Goal: Information Seeking & Learning: Compare options

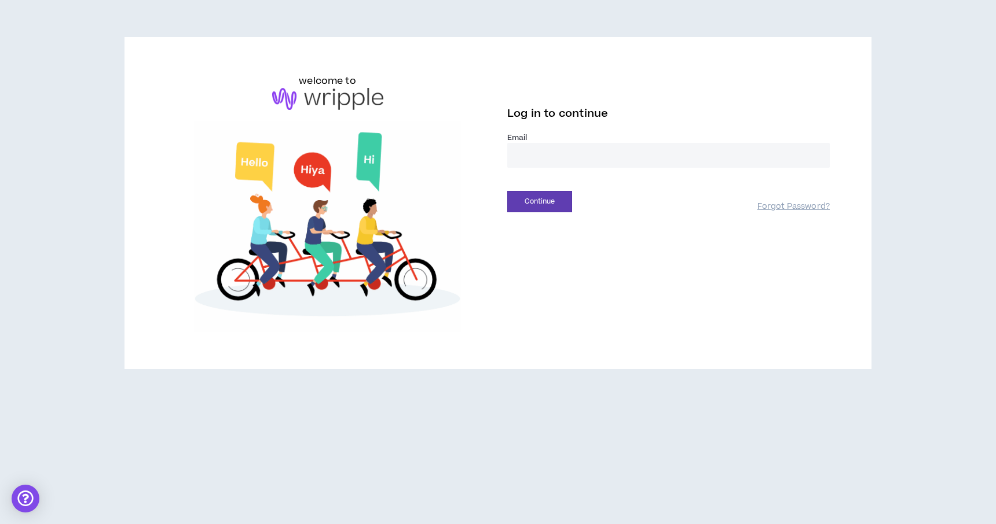
click at [552, 150] on input "email" at bounding box center [668, 155] width 322 height 25
type input "**********"
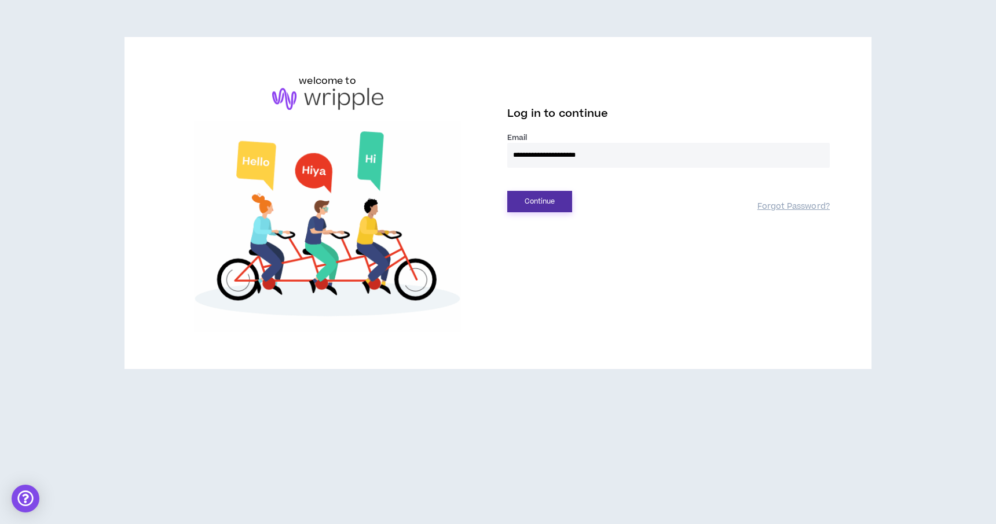
click at [545, 204] on button "Continue" at bounding box center [539, 201] width 65 height 21
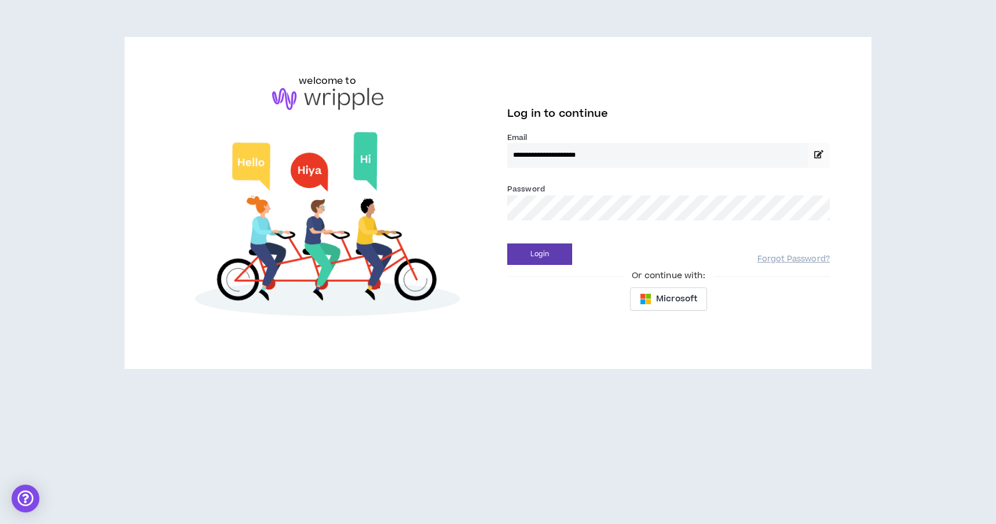
click at [520, 239] on div "Login Forgot Password?" at bounding box center [668, 251] width 322 height 30
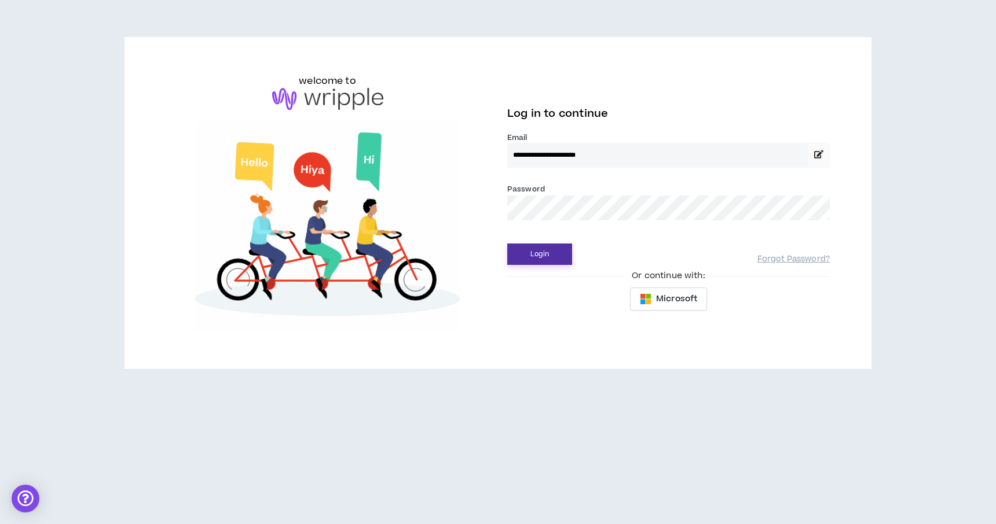
click at [532, 252] on button "Login" at bounding box center [539, 254] width 65 height 21
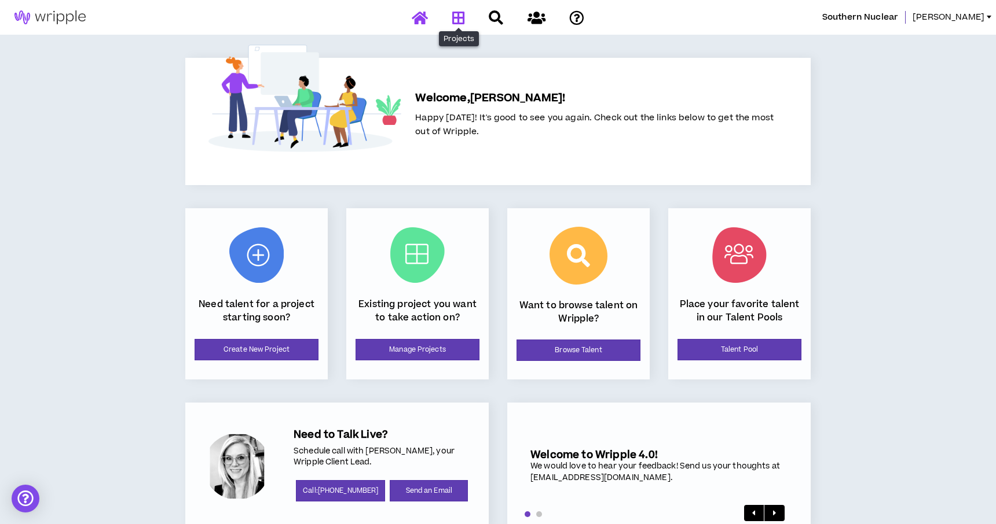
click at [465, 20] on link at bounding box center [458, 18] width 19 height 20
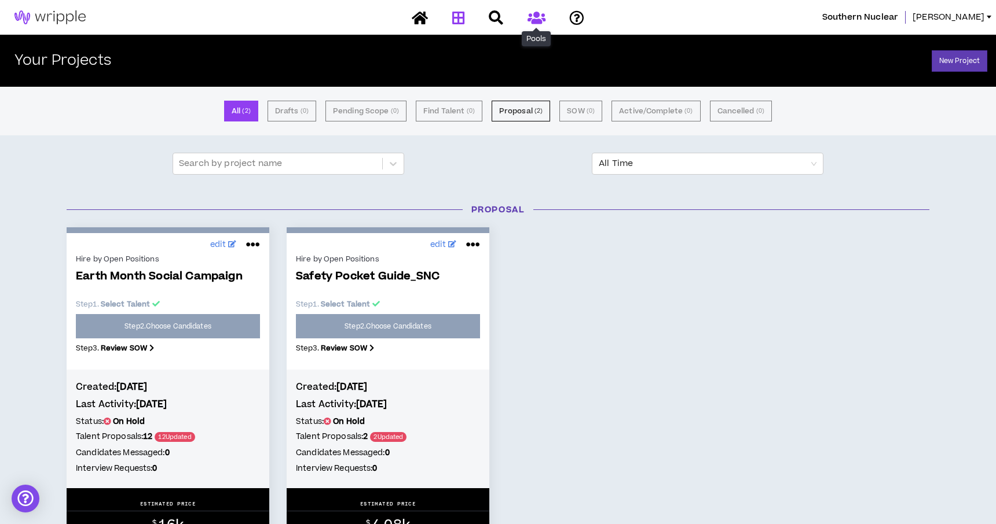
click at [539, 18] on icon at bounding box center [536, 17] width 18 height 14
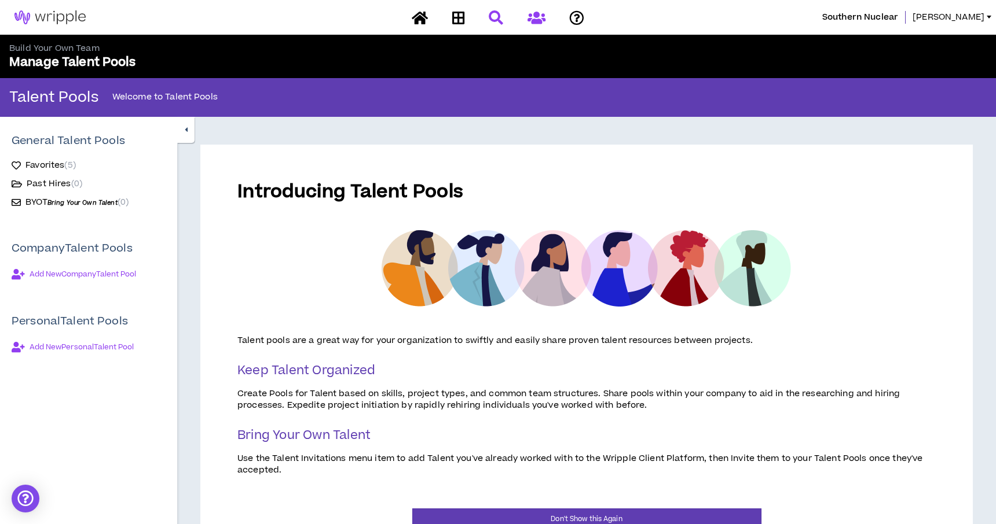
click at [503, 9] on link at bounding box center [496, 18] width 20 height 20
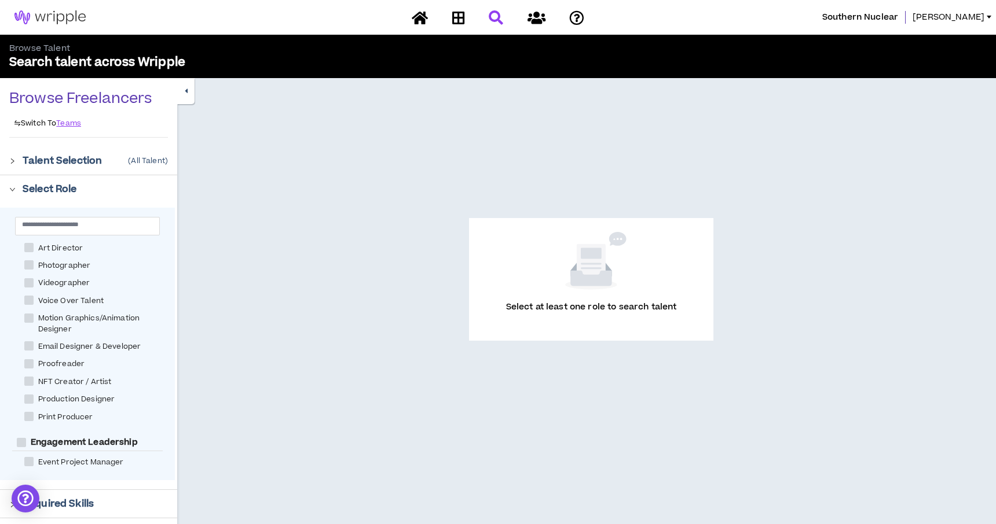
scroll to position [337, 0]
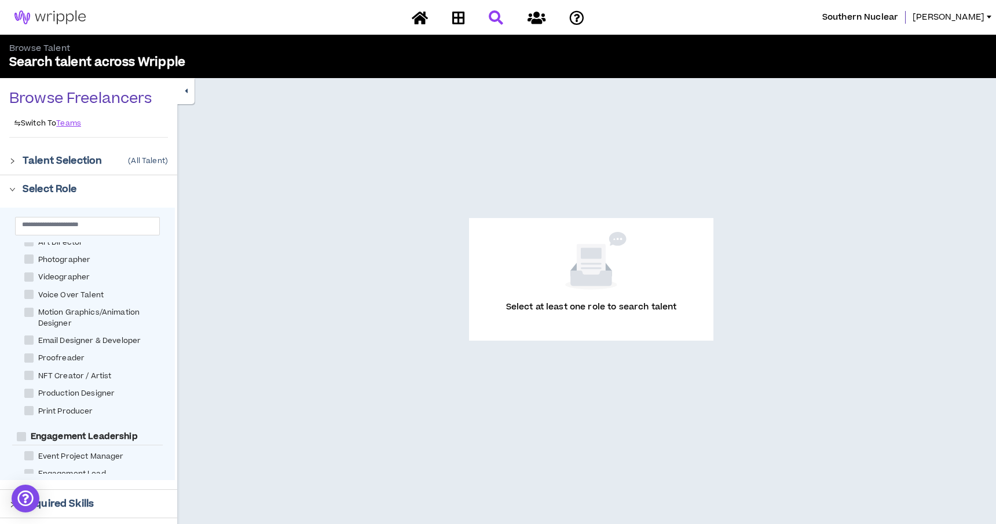
click at [32, 314] on span at bounding box center [28, 312] width 9 height 9
checkbox Designer "****"
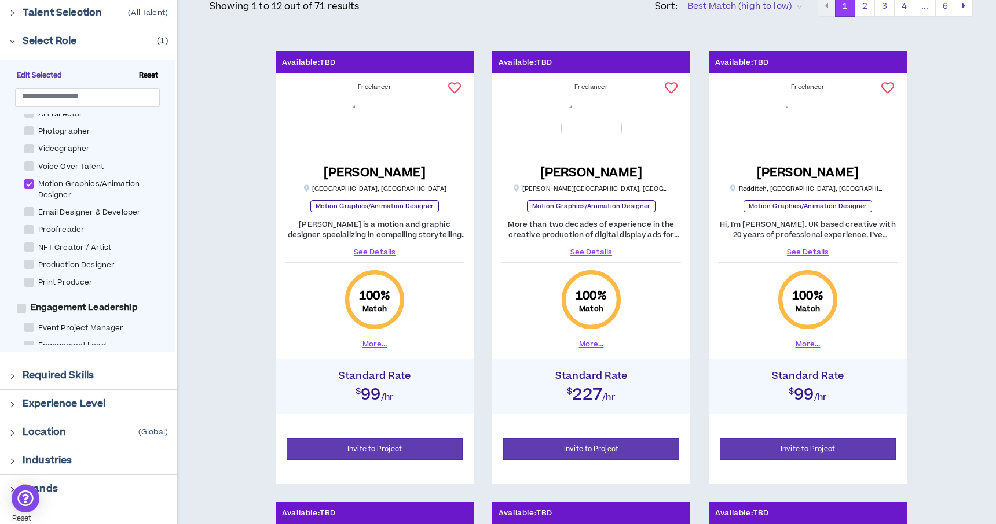
scroll to position [149, 0]
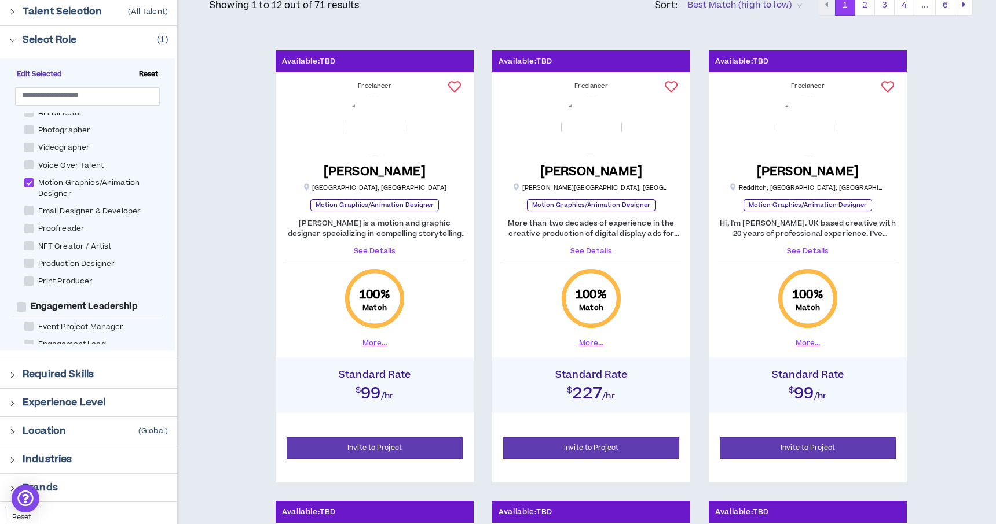
click at [379, 251] on link "See Details" at bounding box center [374, 251] width 179 height 10
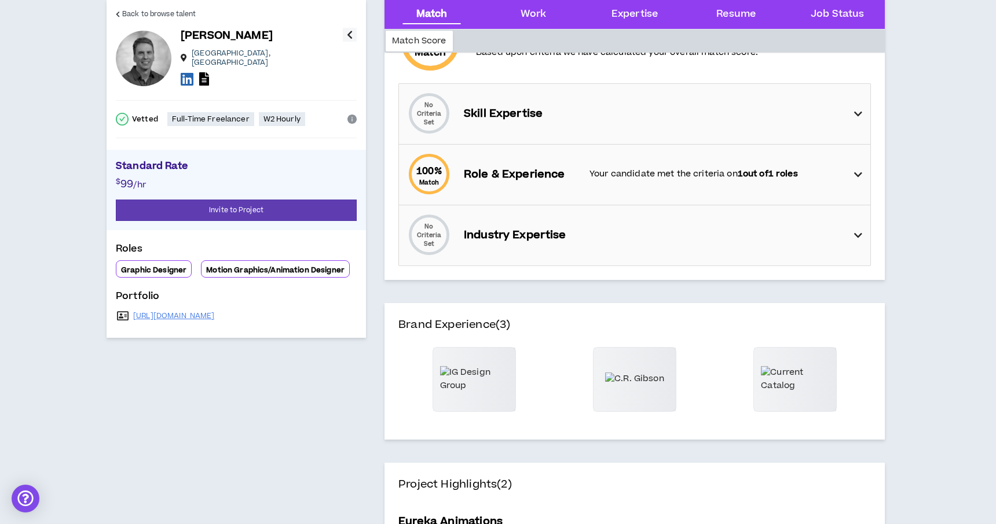
scroll to position [125, 0]
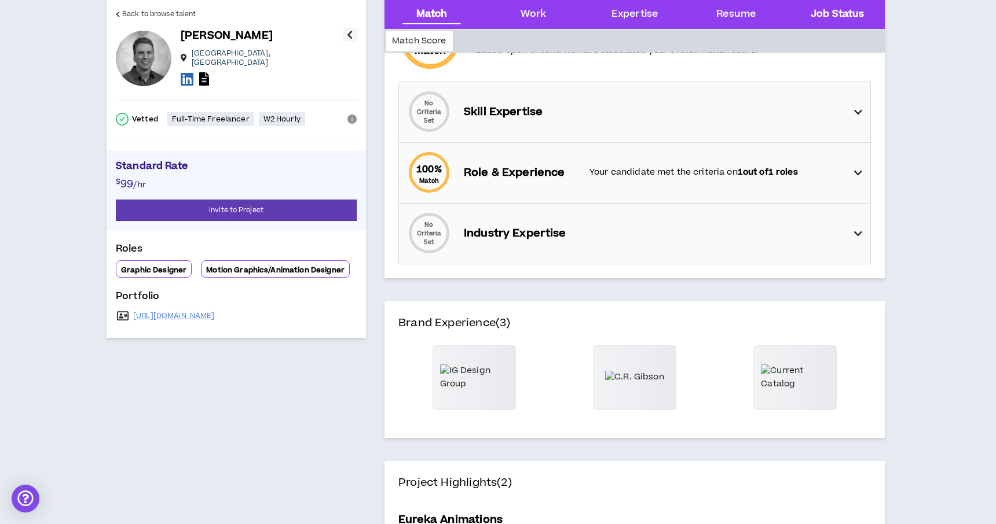
click at [837, 17] on Status "Job Status" at bounding box center [836, 14] width 53 height 15
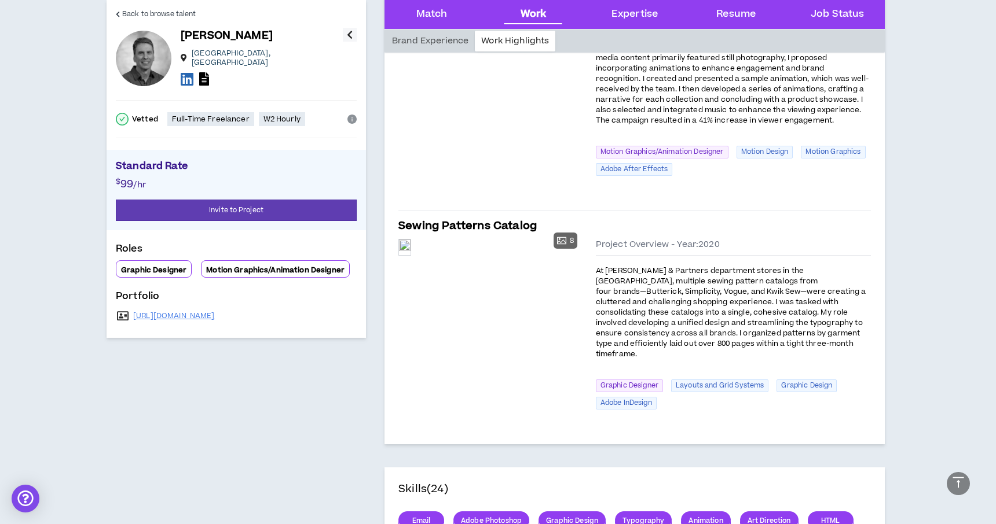
scroll to position [484, 0]
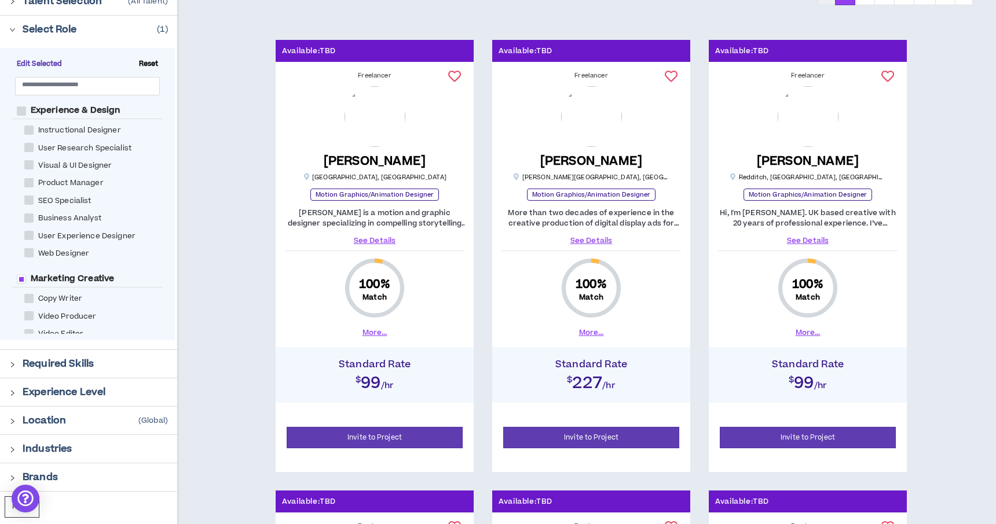
scroll to position [149, 0]
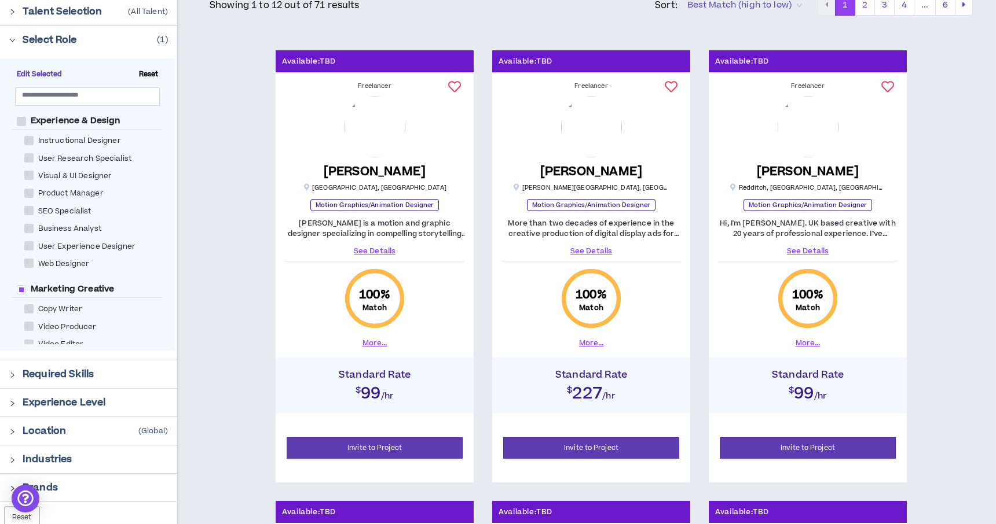
click at [383, 249] on link "See Details" at bounding box center [374, 251] width 179 height 10
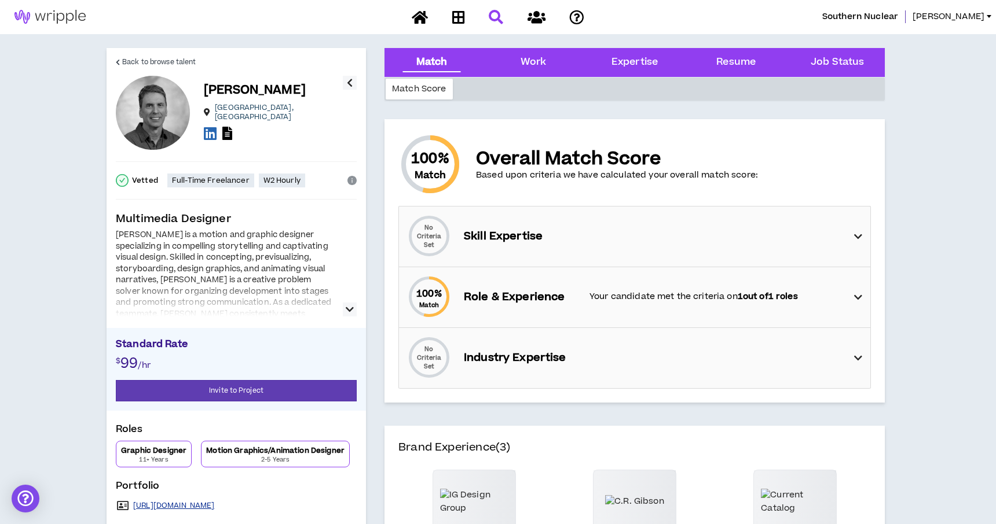
scroll to position [2, 0]
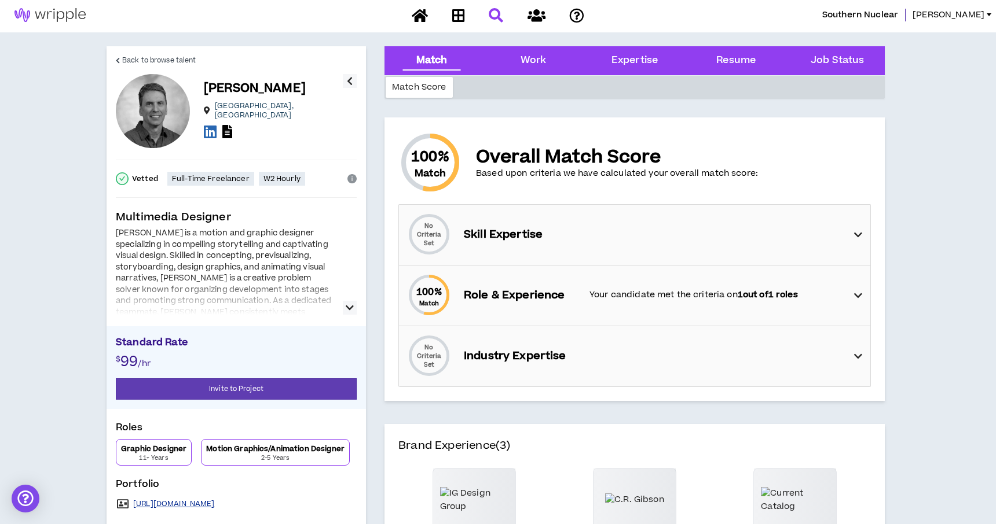
click at [184, 501] on link "http://www.tatrn.com" at bounding box center [174, 504] width 82 height 9
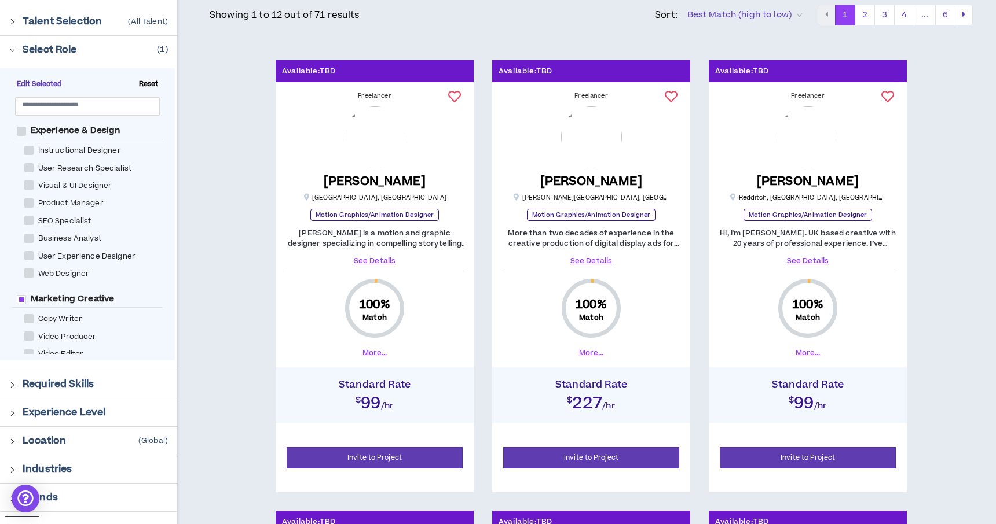
scroll to position [149, 0]
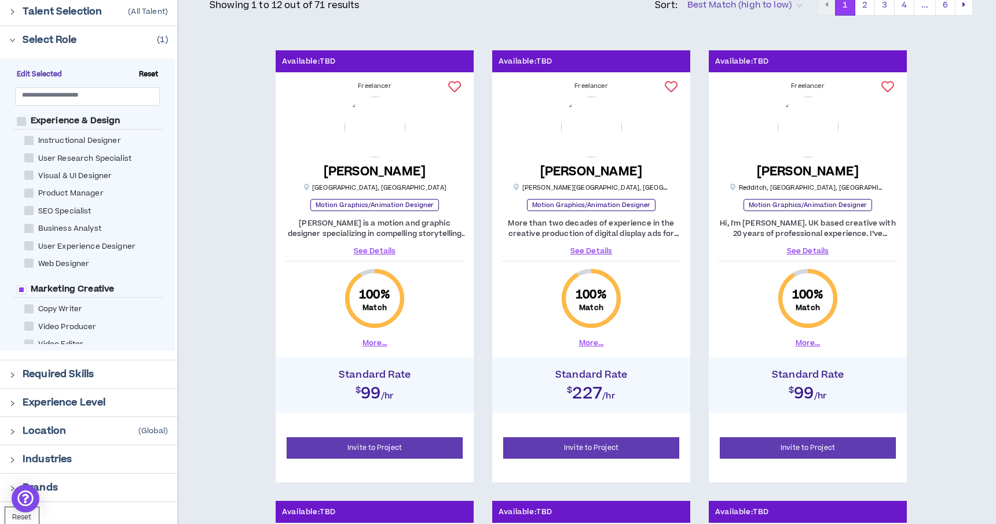
click at [596, 135] on img at bounding box center [591, 127] width 61 height 61
click at [594, 248] on link "See Details" at bounding box center [590, 251] width 179 height 10
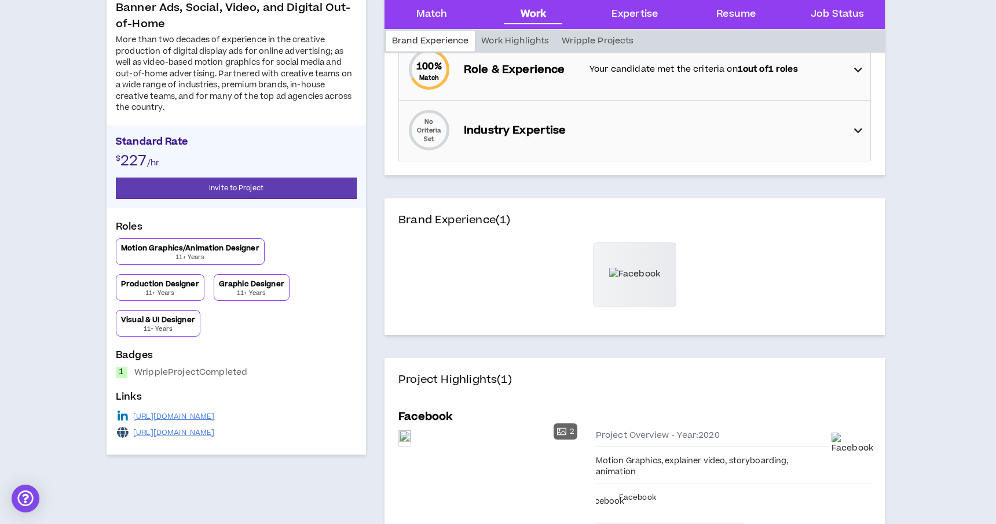
scroll to position [270, 0]
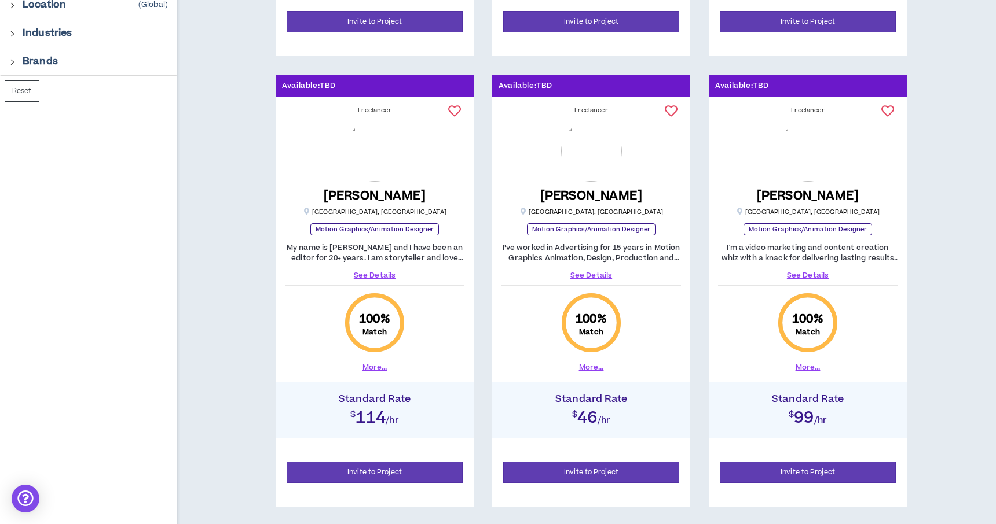
scroll to position [588, 0]
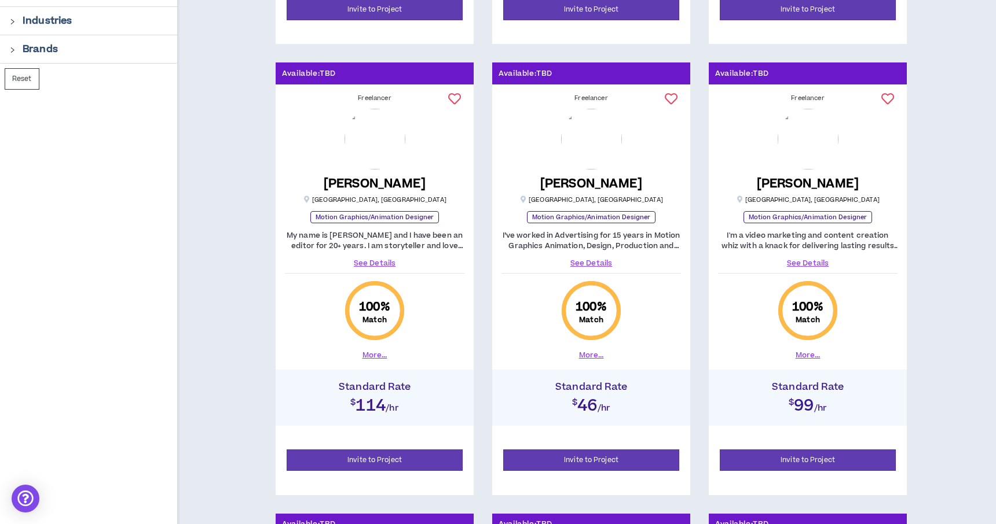
click at [373, 260] on link "See Details" at bounding box center [374, 263] width 179 height 10
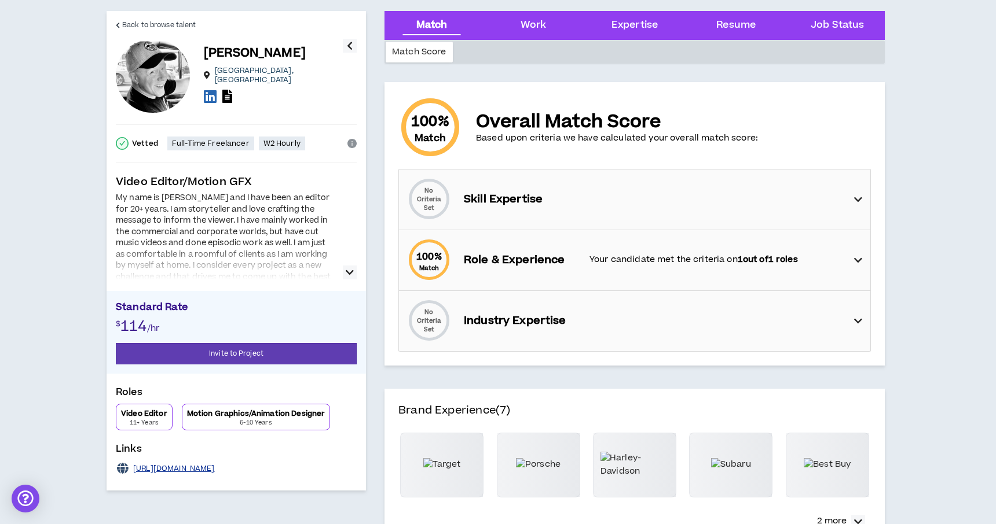
scroll to position [39, 0]
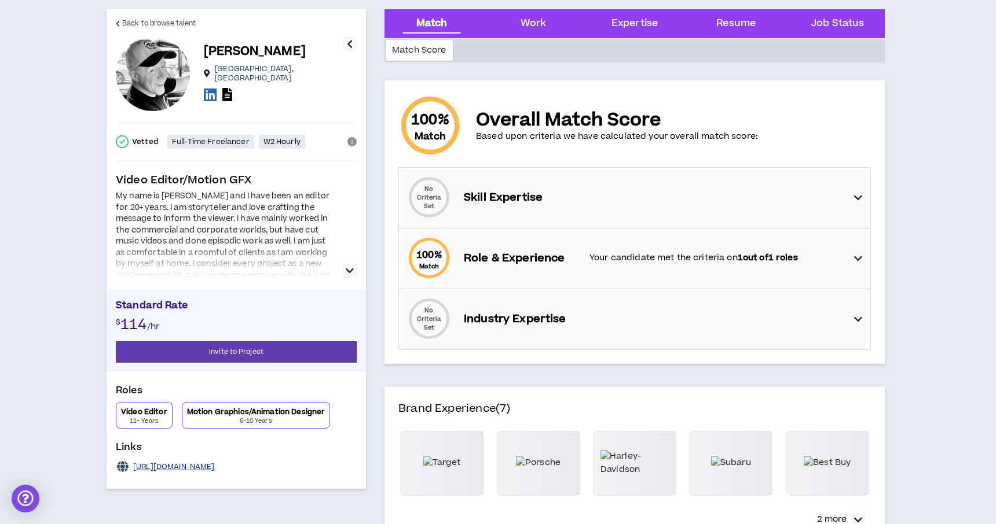
click at [215, 468] on link "https://www.editormike55.com" at bounding box center [174, 467] width 82 height 9
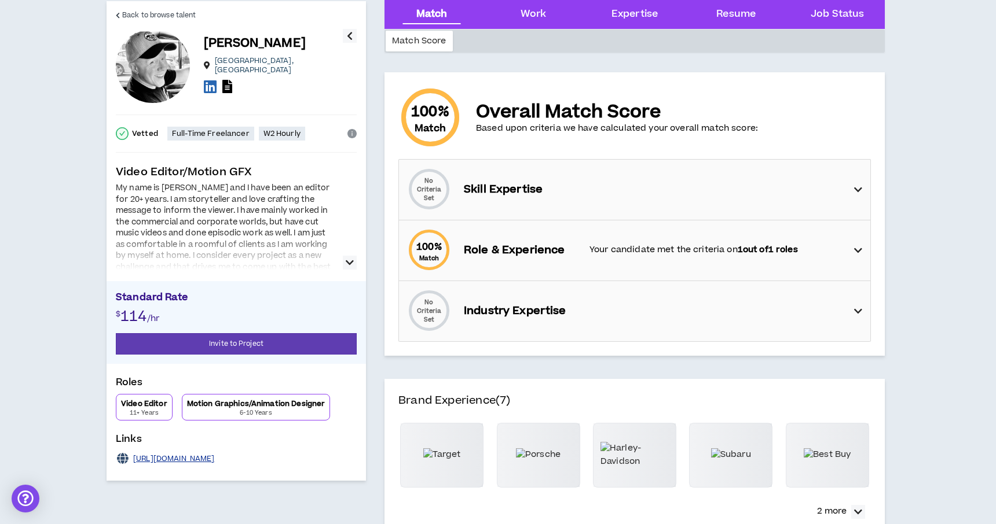
scroll to position [49, 0]
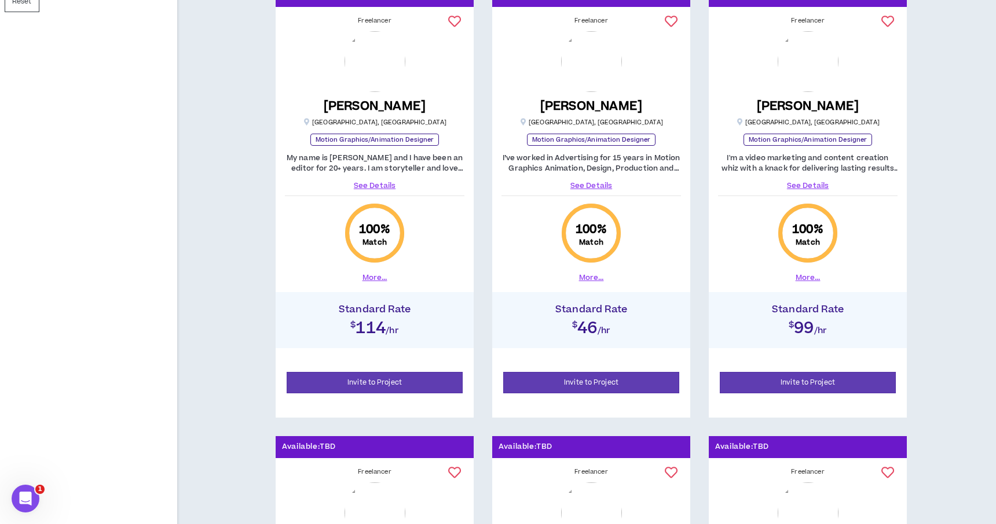
scroll to position [670, 0]
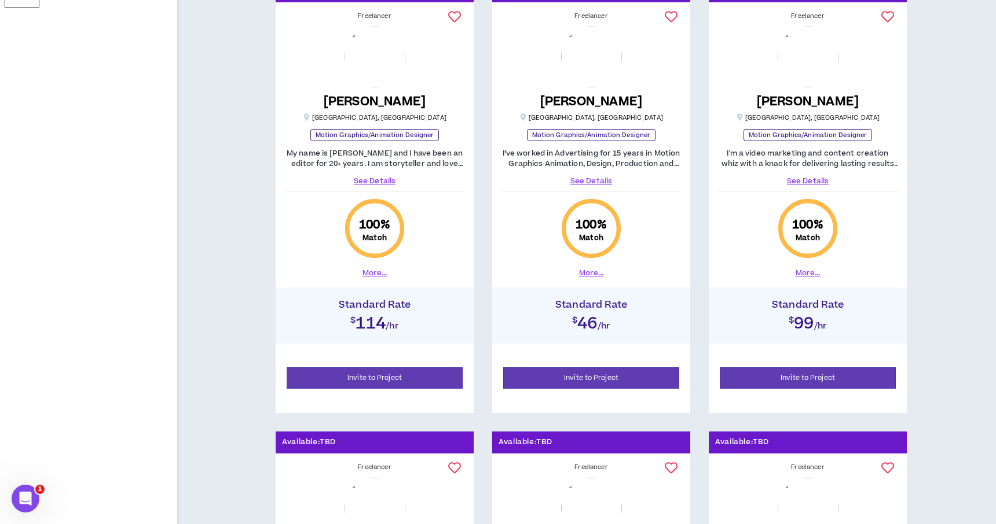
click at [817, 181] on link "See Details" at bounding box center [807, 181] width 179 height 10
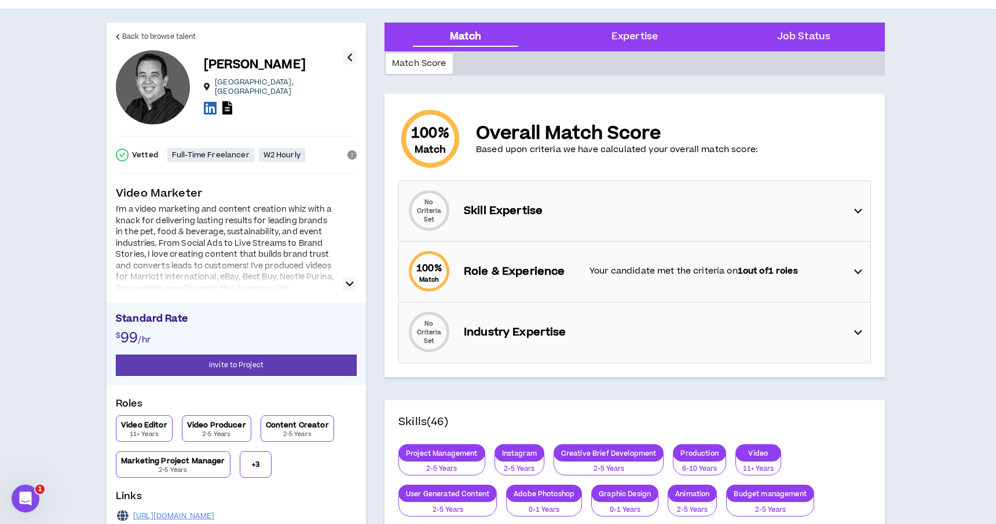
scroll to position [30, 0]
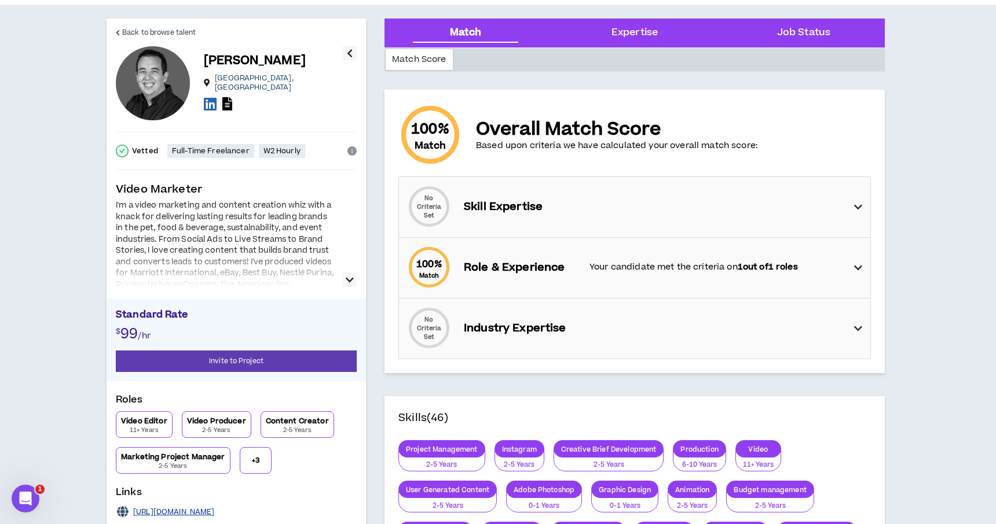
click at [215, 511] on link "[URL][DOMAIN_NAME]" at bounding box center [174, 512] width 82 height 9
click at [256, 466] on button "+ 3" at bounding box center [256, 460] width 32 height 27
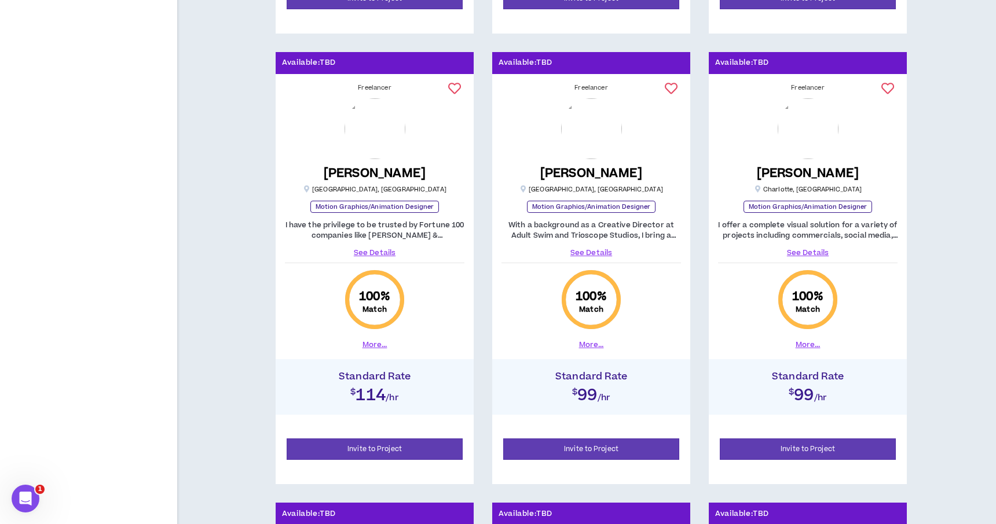
scroll to position [1114, 0]
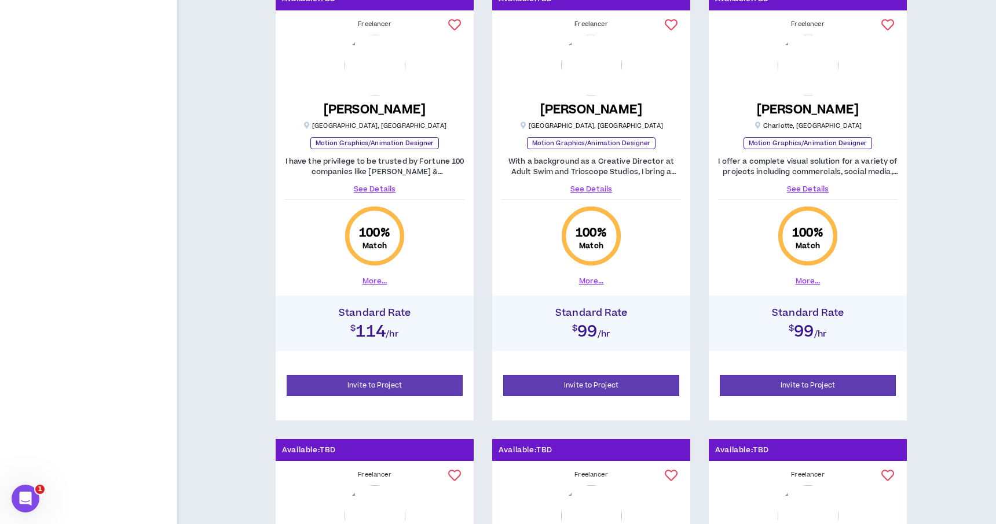
click at [590, 190] on link "See Details" at bounding box center [590, 189] width 179 height 10
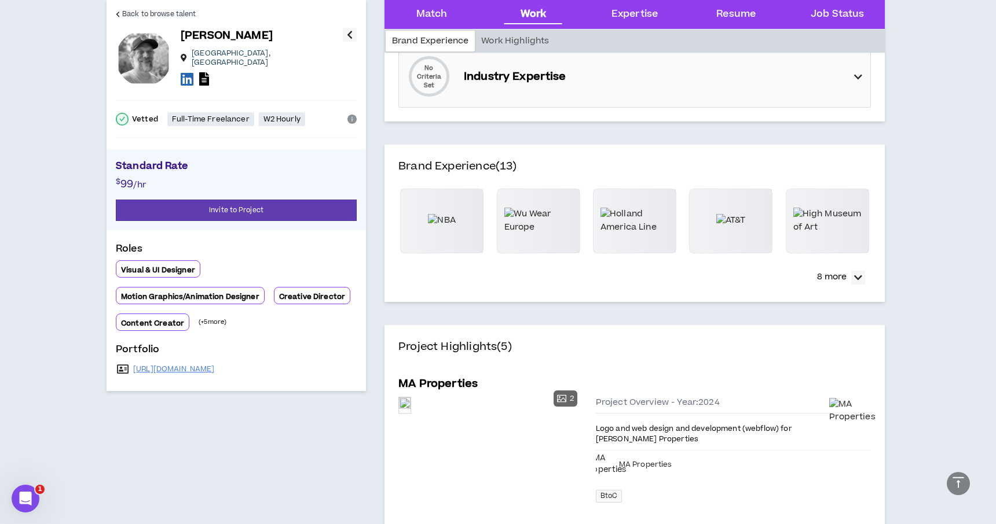
scroll to position [289, 0]
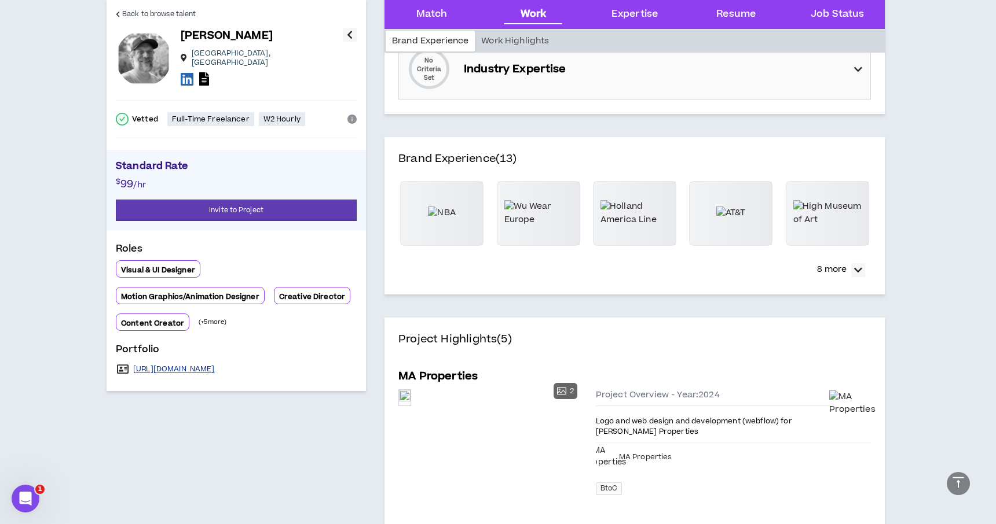
click at [215, 365] on link "[URL][DOMAIN_NAME]" at bounding box center [174, 369] width 82 height 9
